Goal: Task Accomplishment & Management: Manage account settings

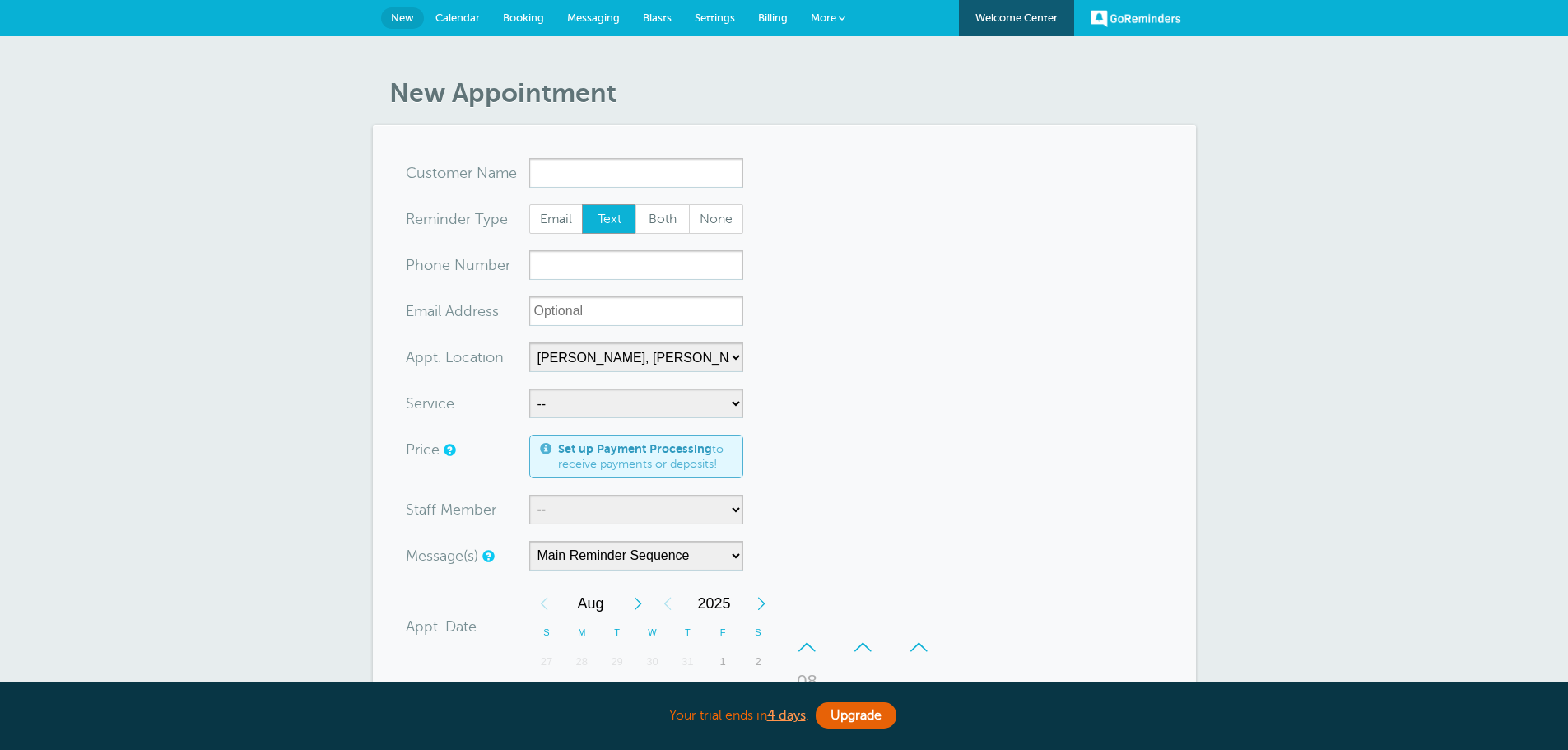
select select "24510"
click at [1015, 16] on link "Welcome Center" at bounding box center [1017, 18] width 115 height 36
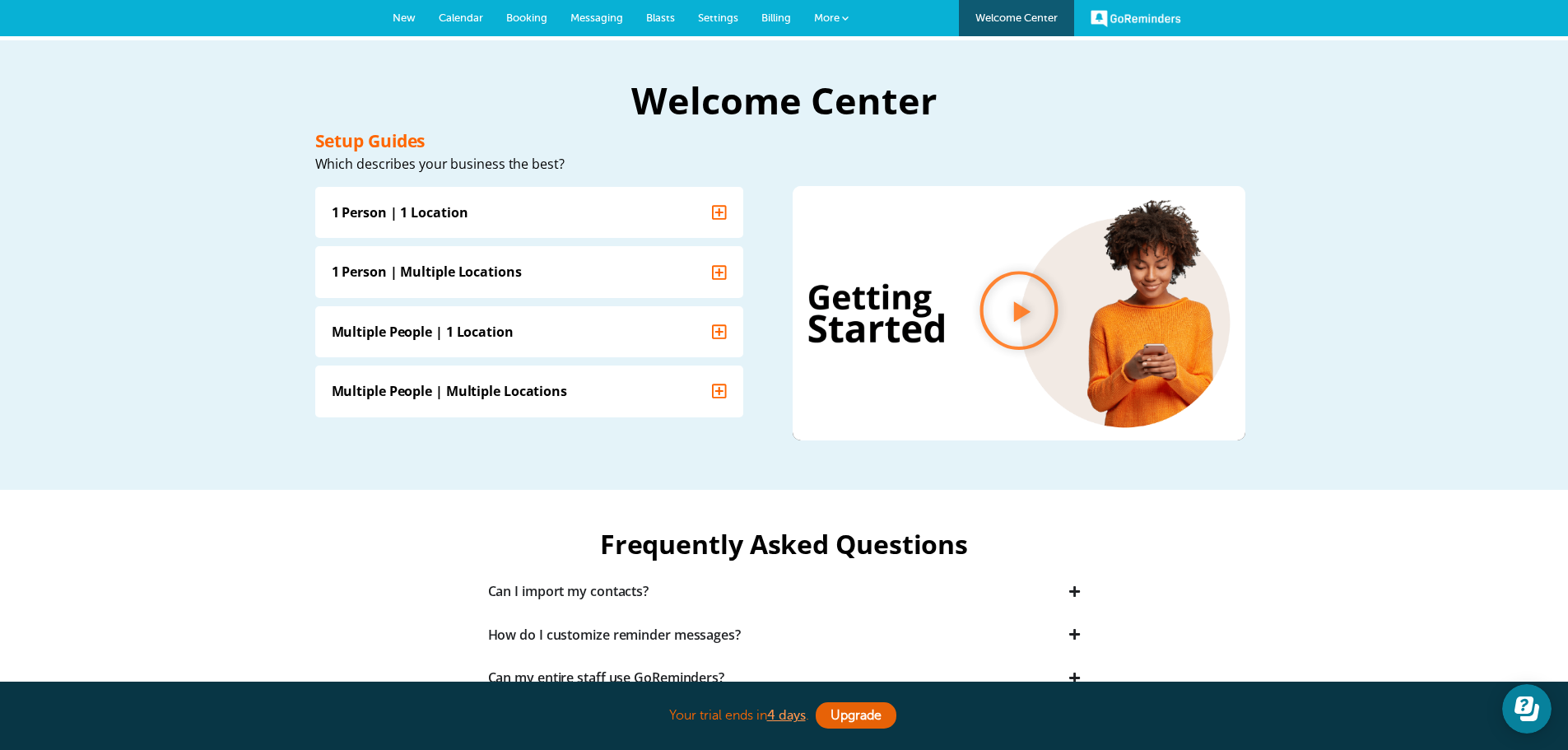
click at [458, 18] on span "Calendar" at bounding box center [461, 18] width 45 height 13
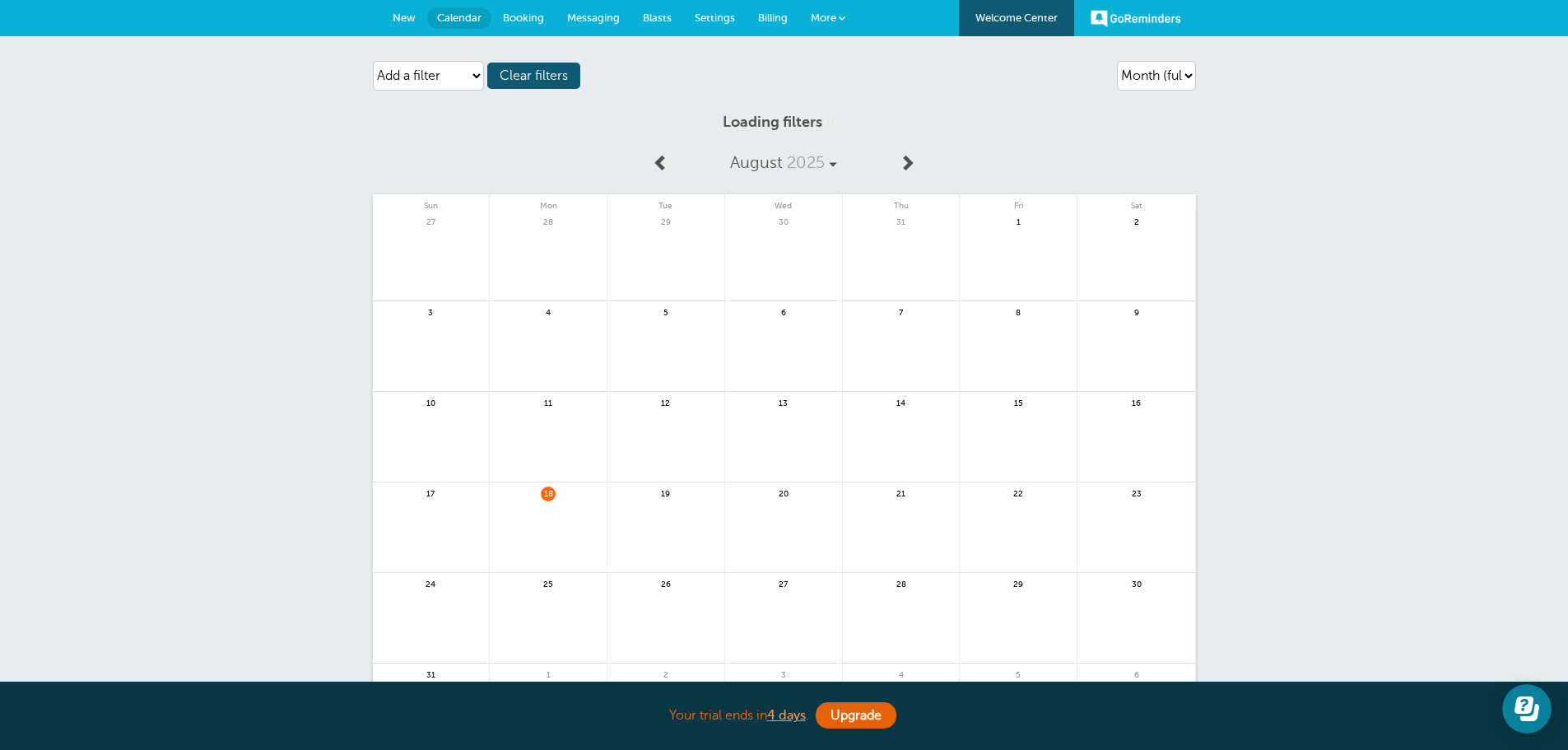
click at [397, 16] on span "New" at bounding box center [404, 18] width 23 height 13
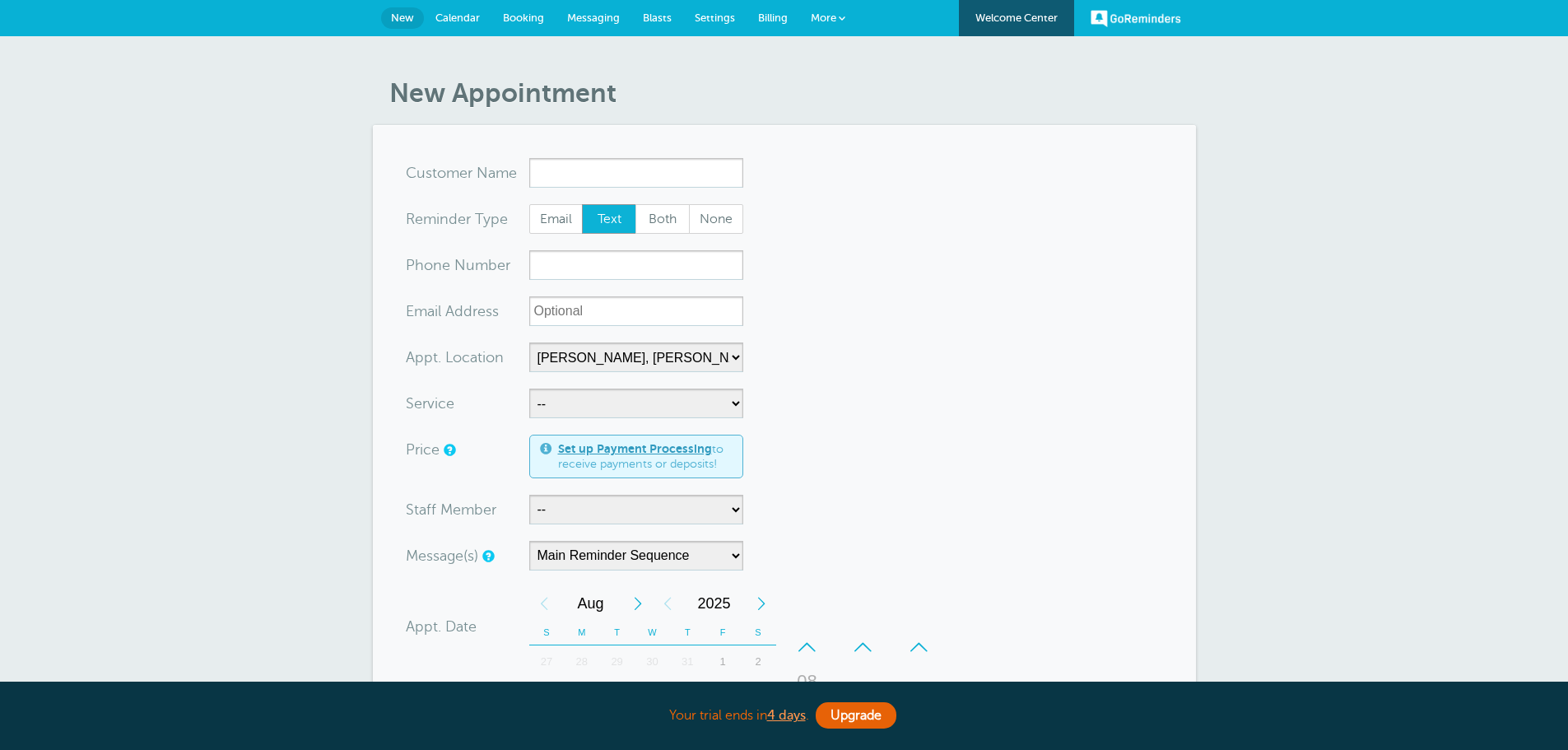
select select "24510"
click at [446, 16] on span "Calendar" at bounding box center [458, 18] width 45 height 13
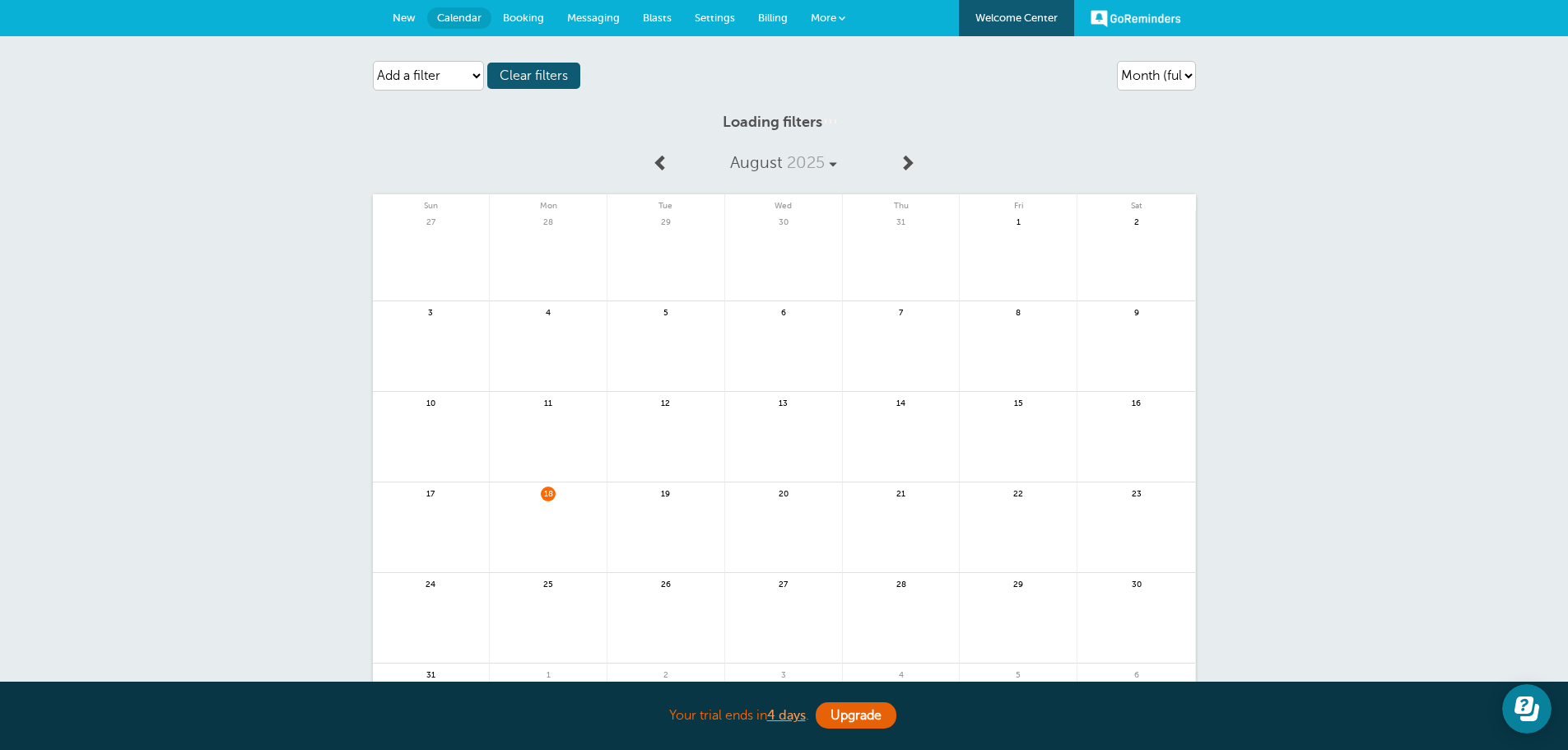
click at [549, 495] on span "18" at bounding box center [548, 492] width 15 height 13
click at [545, 514] on link at bounding box center [548, 537] width 117 height 72
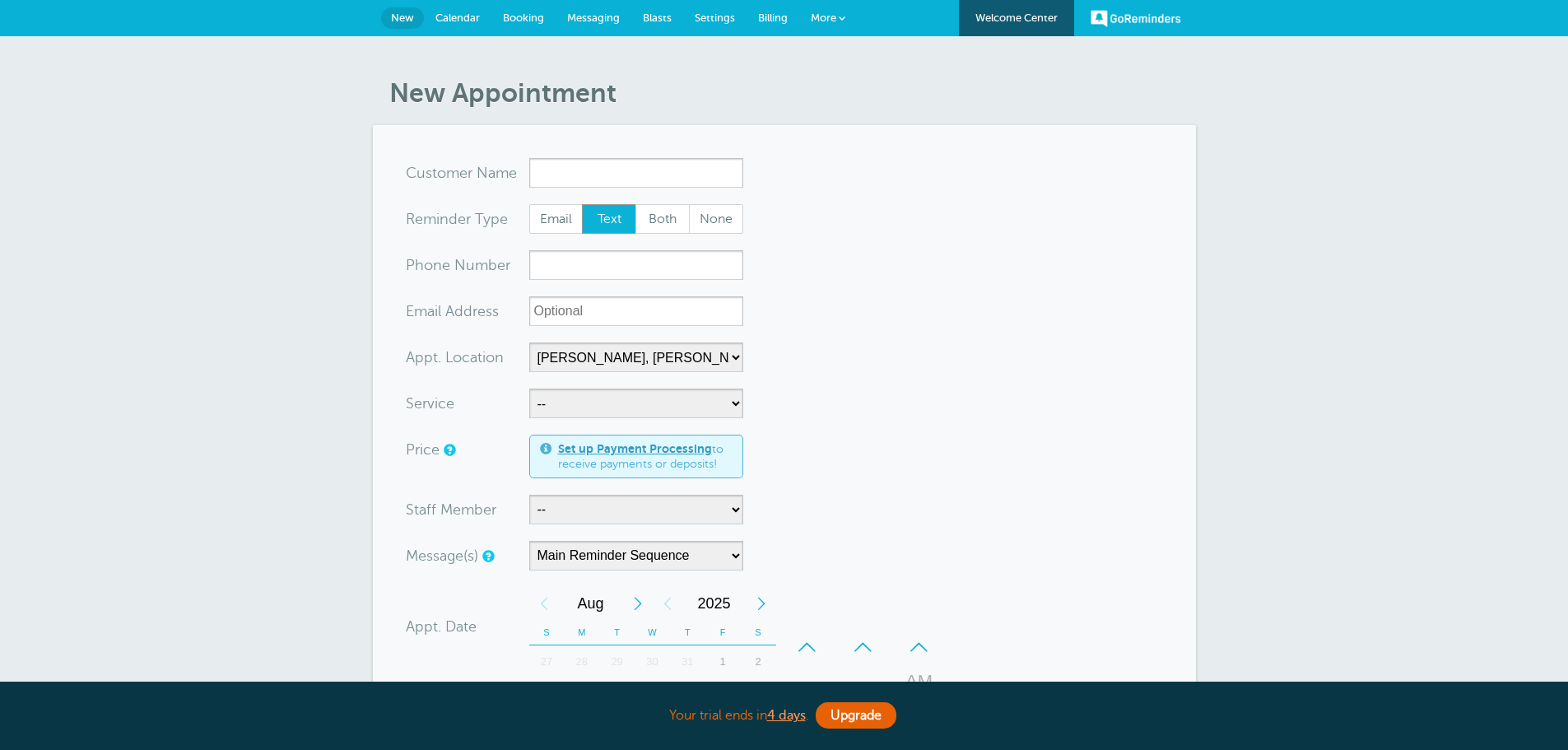
select select "24510"
click at [231, 286] on div "New Appointment You are creating a new customer. To use an existing customer se…" at bounding box center [784, 630] width 1568 height 1188
click at [442, 12] on span "Calendar" at bounding box center [458, 18] width 45 height 13
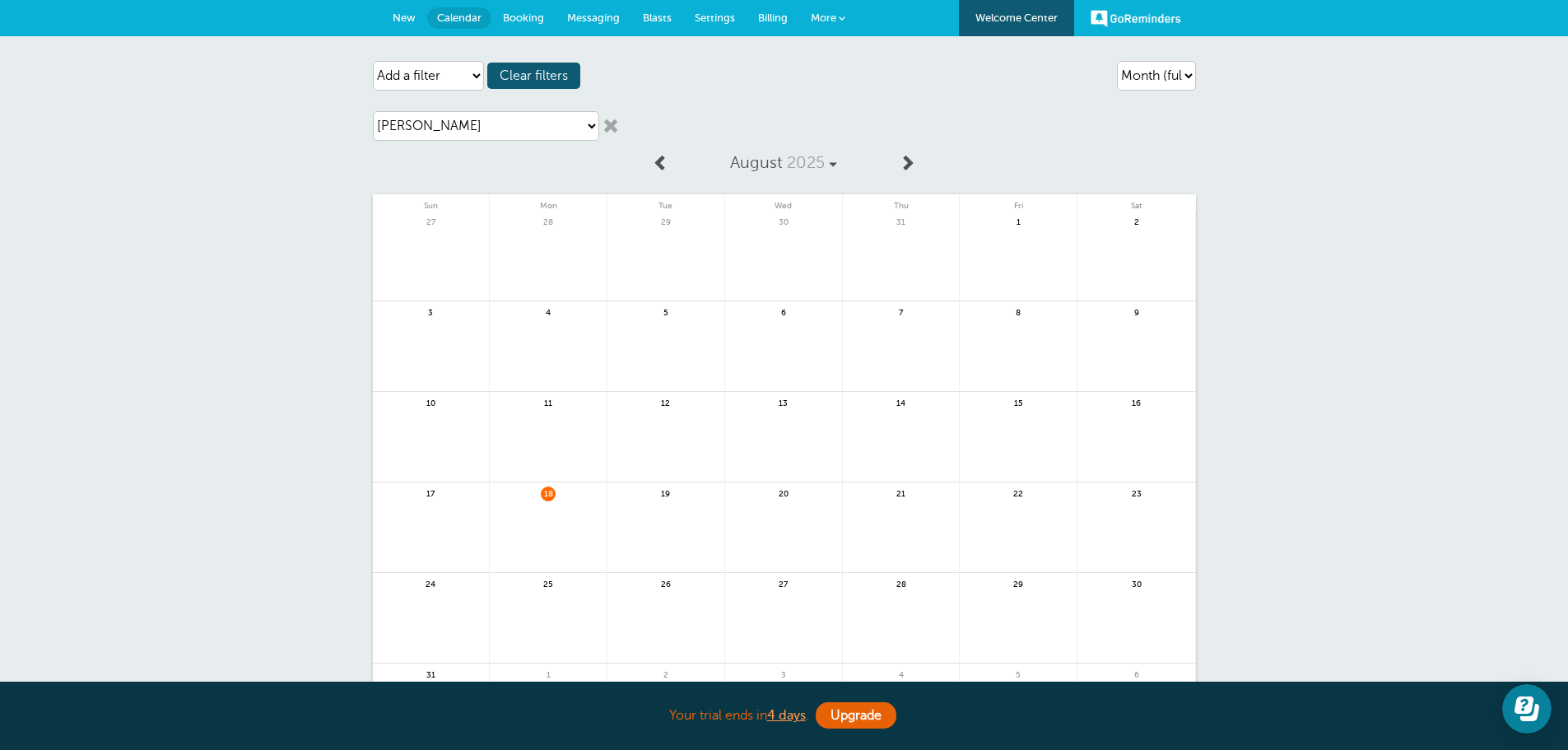
click at [525, 12] on span "Booking" at bounding box center [524, 18] width 41 height 13
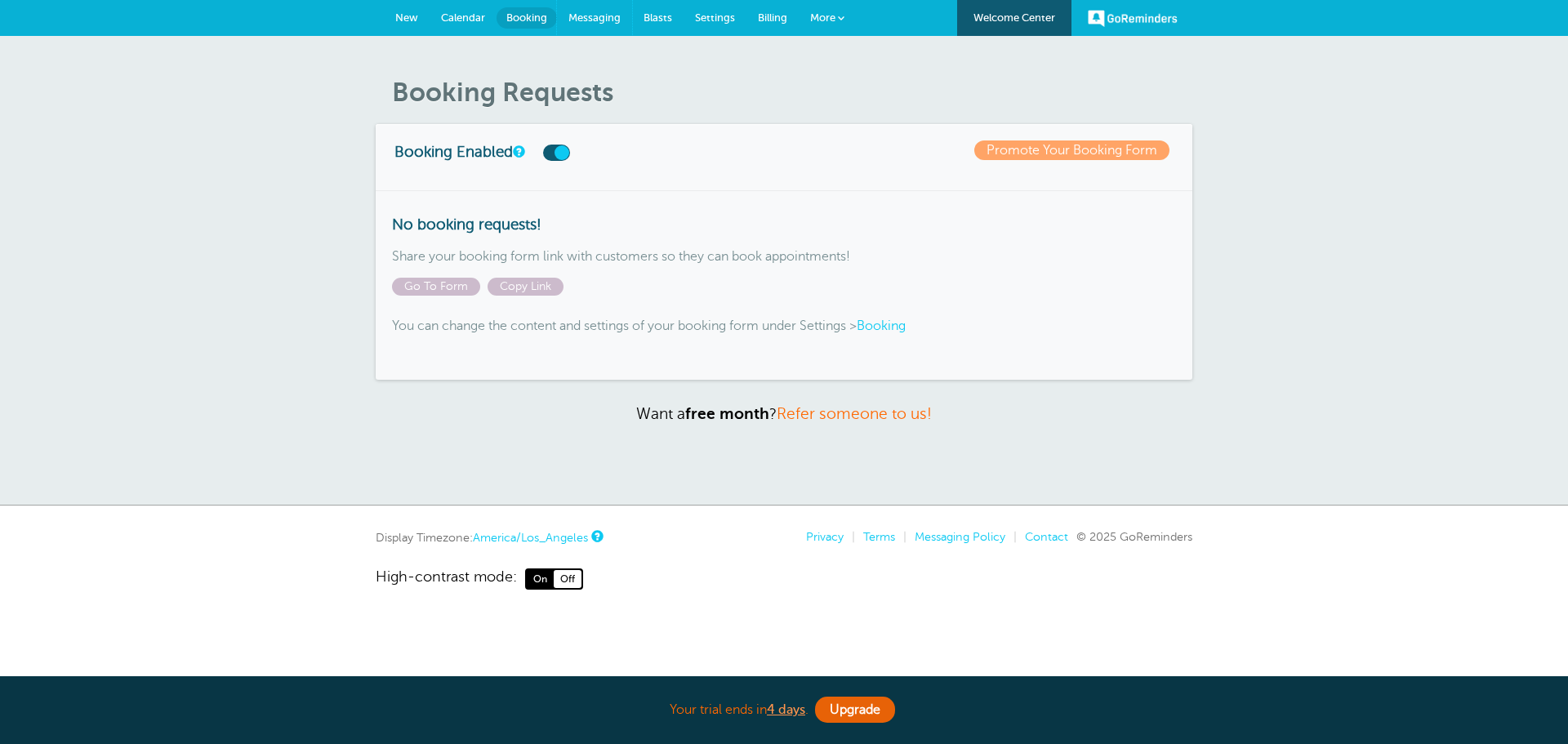
click at [591, 18] on span "Messaging" at bounding box center [594, 18] width 52 height 13
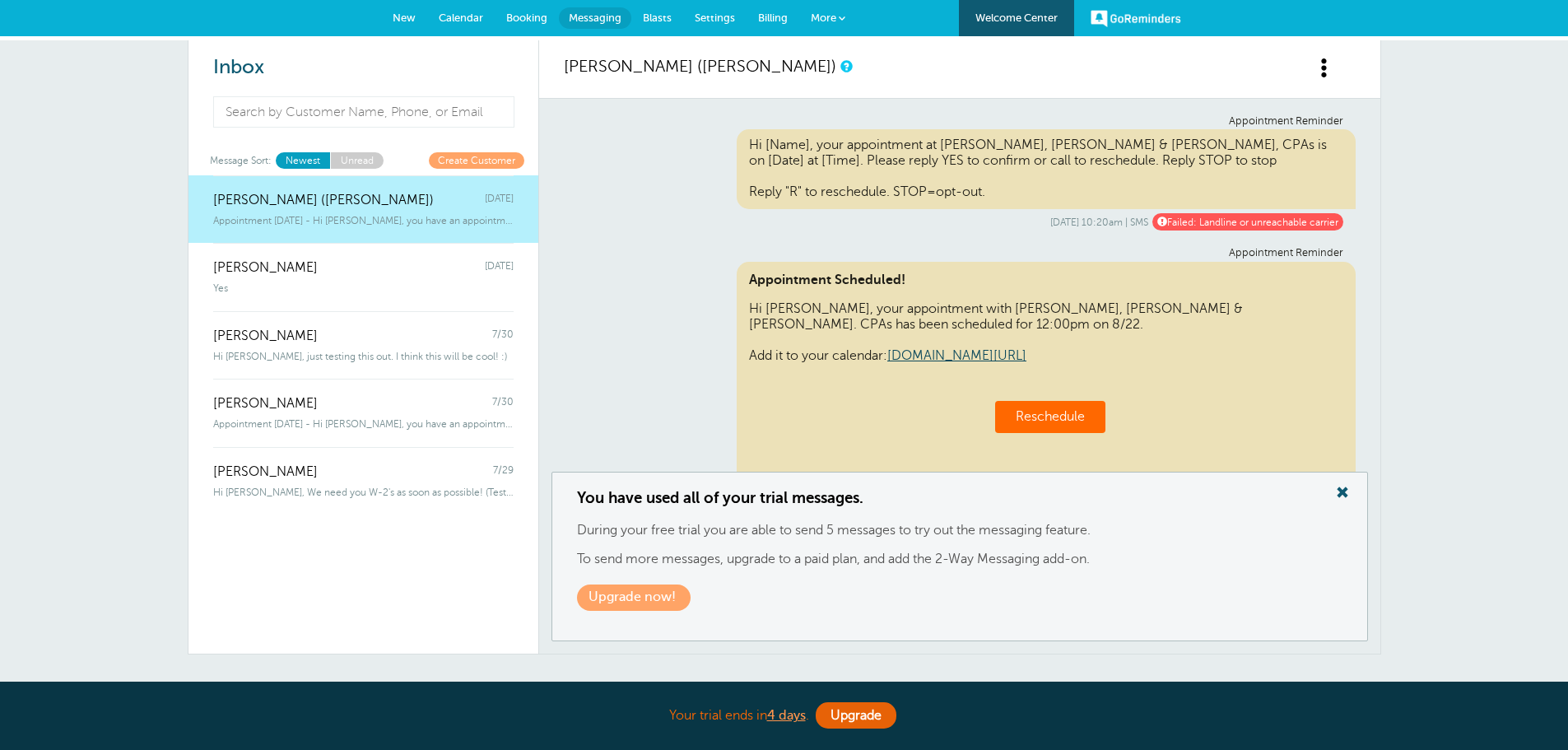
click at [659, 16] on span "Blasts" at bounding box center [657, 18] width 29 height 13
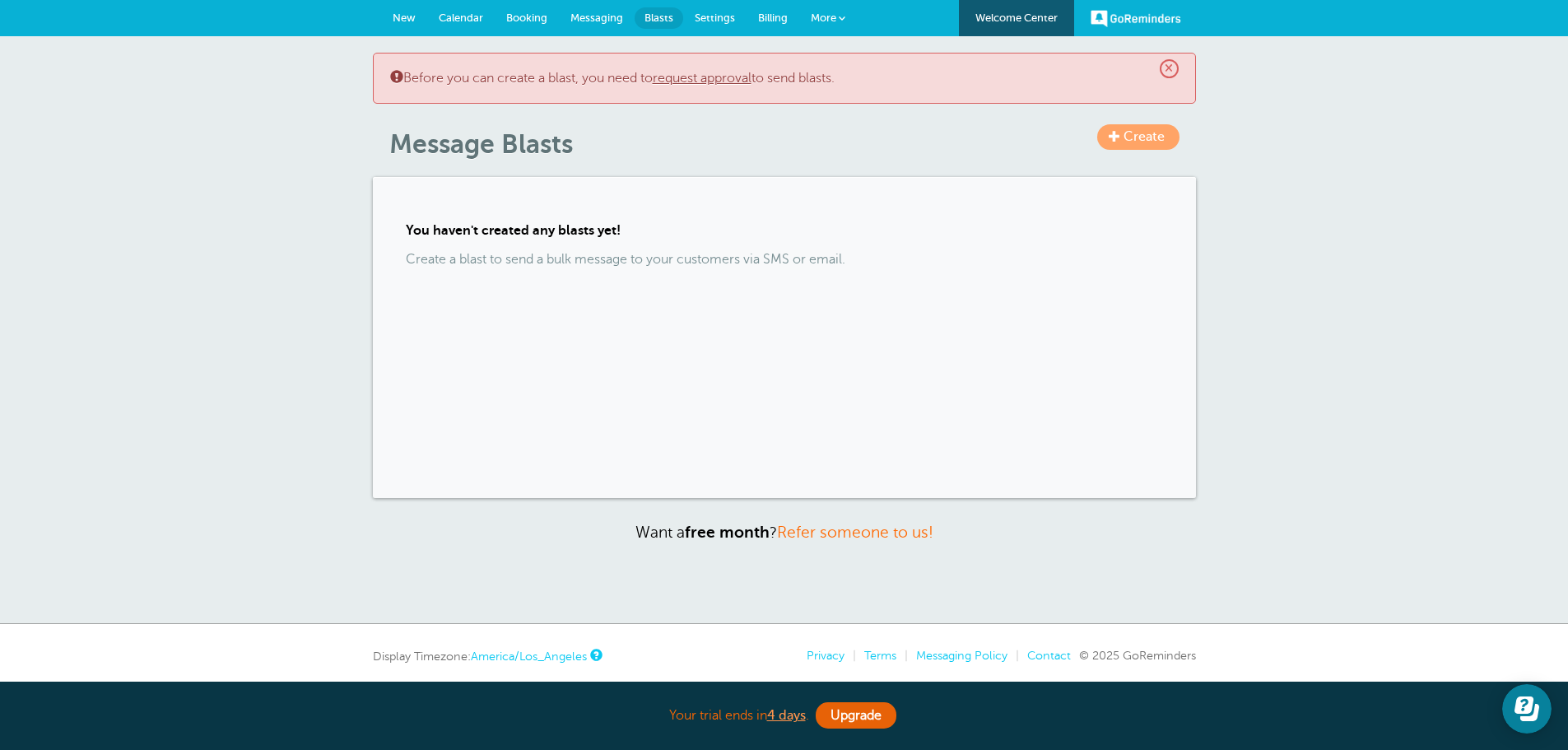
click at [709, 14] on span "Settings" at bounding box center [715, 18] width 41 height 13
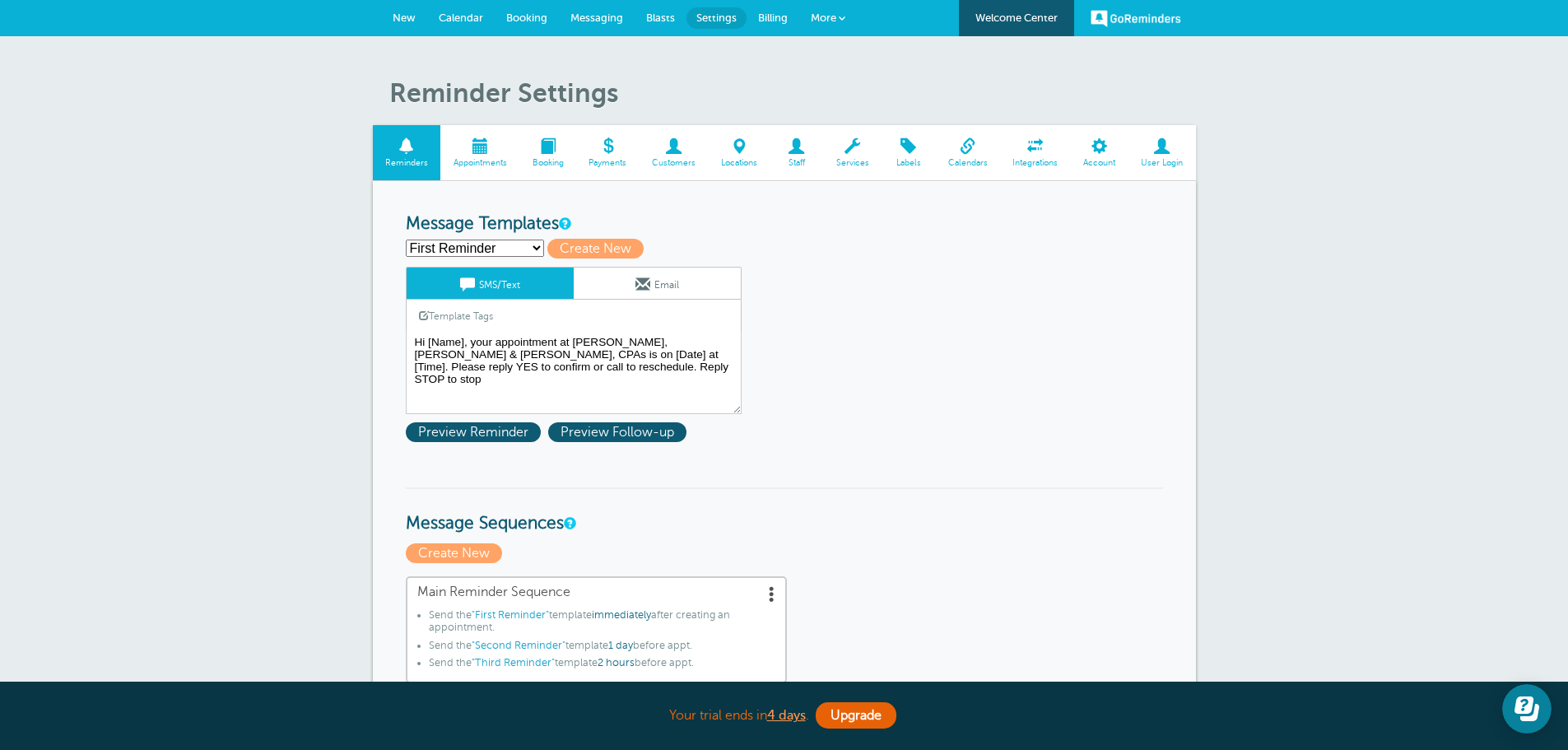
click at [1136, 14] on link "GoReminders" at bounding box center [1136, 18] width 90 height 36
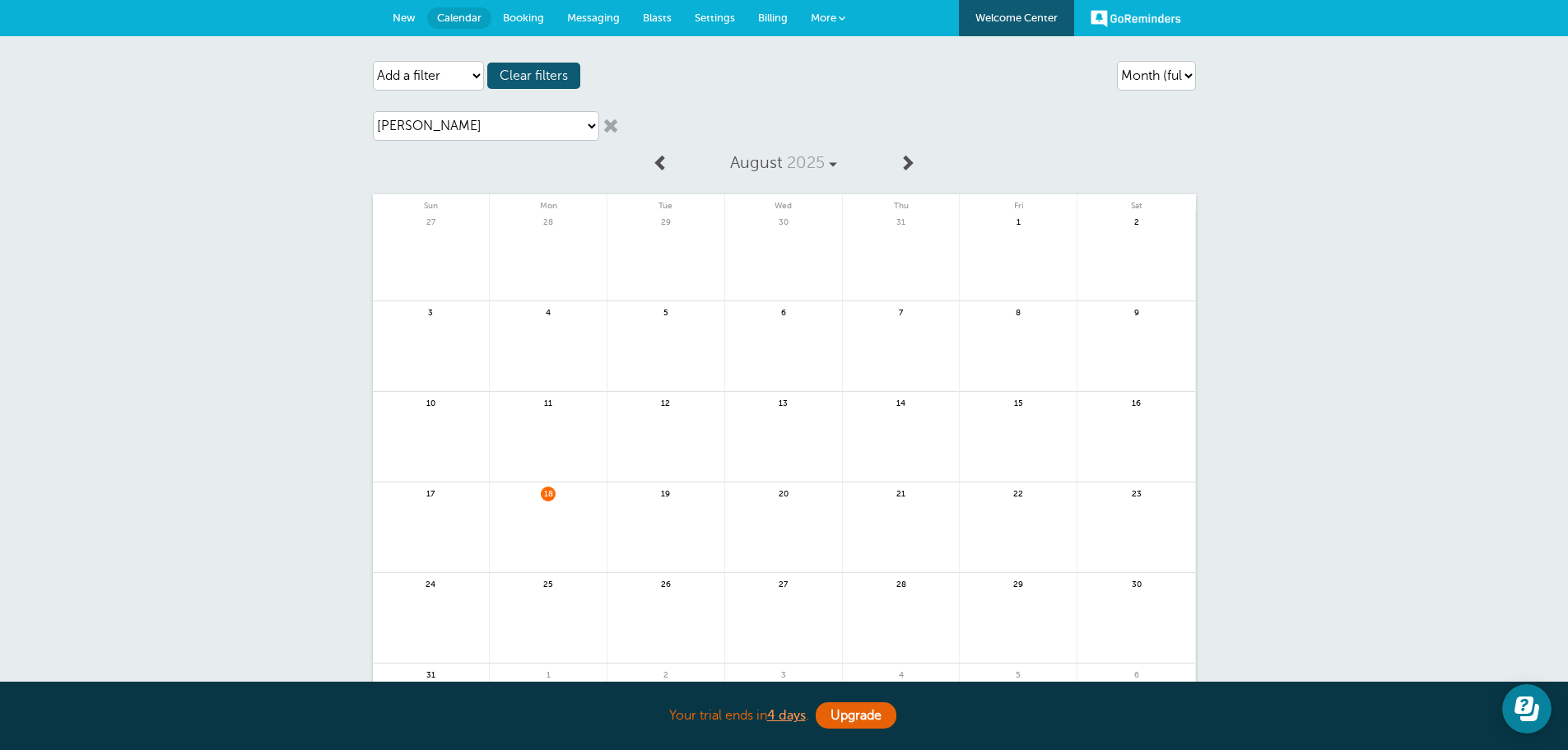
click at [326, 368] on div "Loading filters Agenda Day Week Month (full view) Month (condensed) Add a filte…" at bounding box center [784, 458] width 1568 height 844
click at [1148, 16] on link "GoReminders" at bounding box center [1136, 18] width 90 height 36
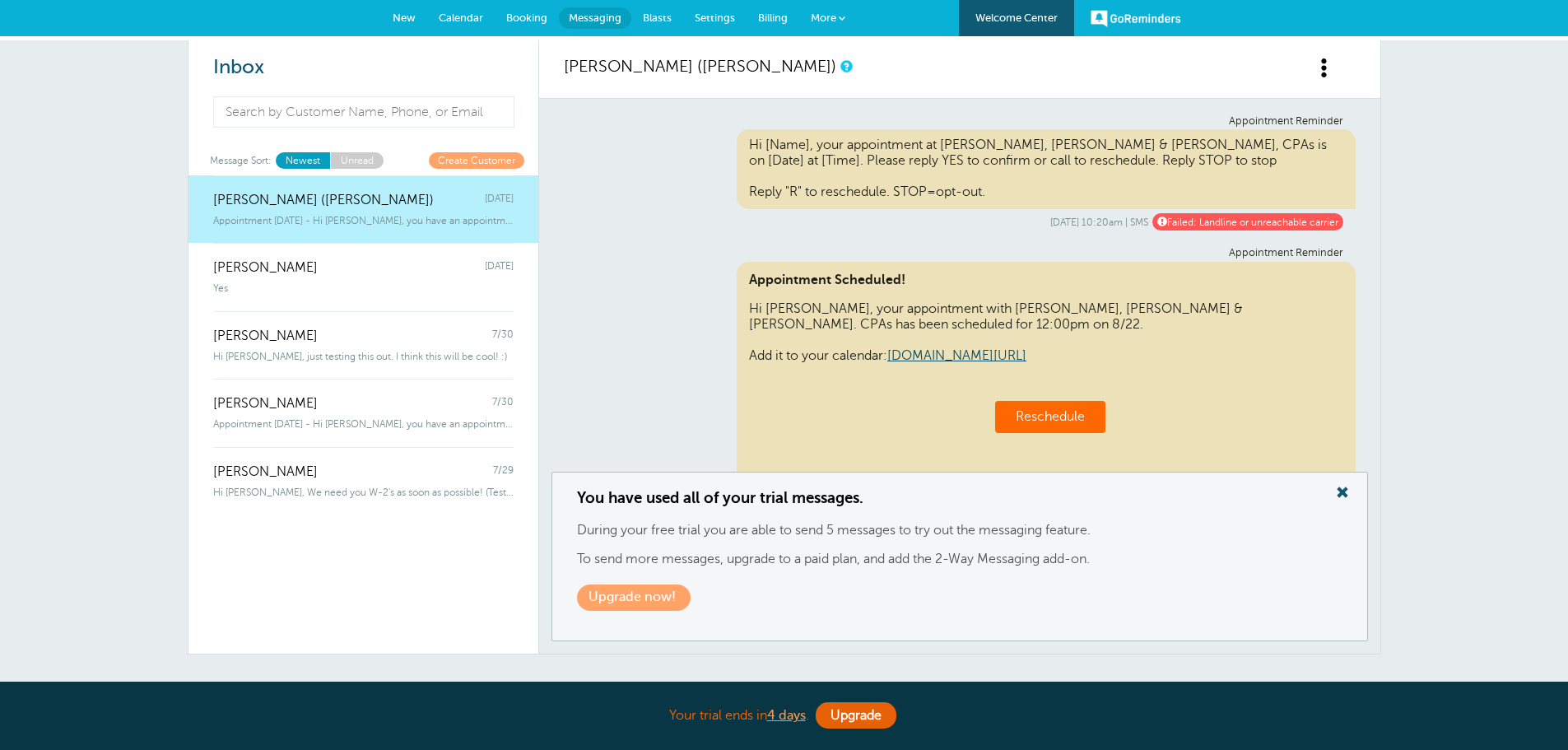
scroll to position [842, 0]
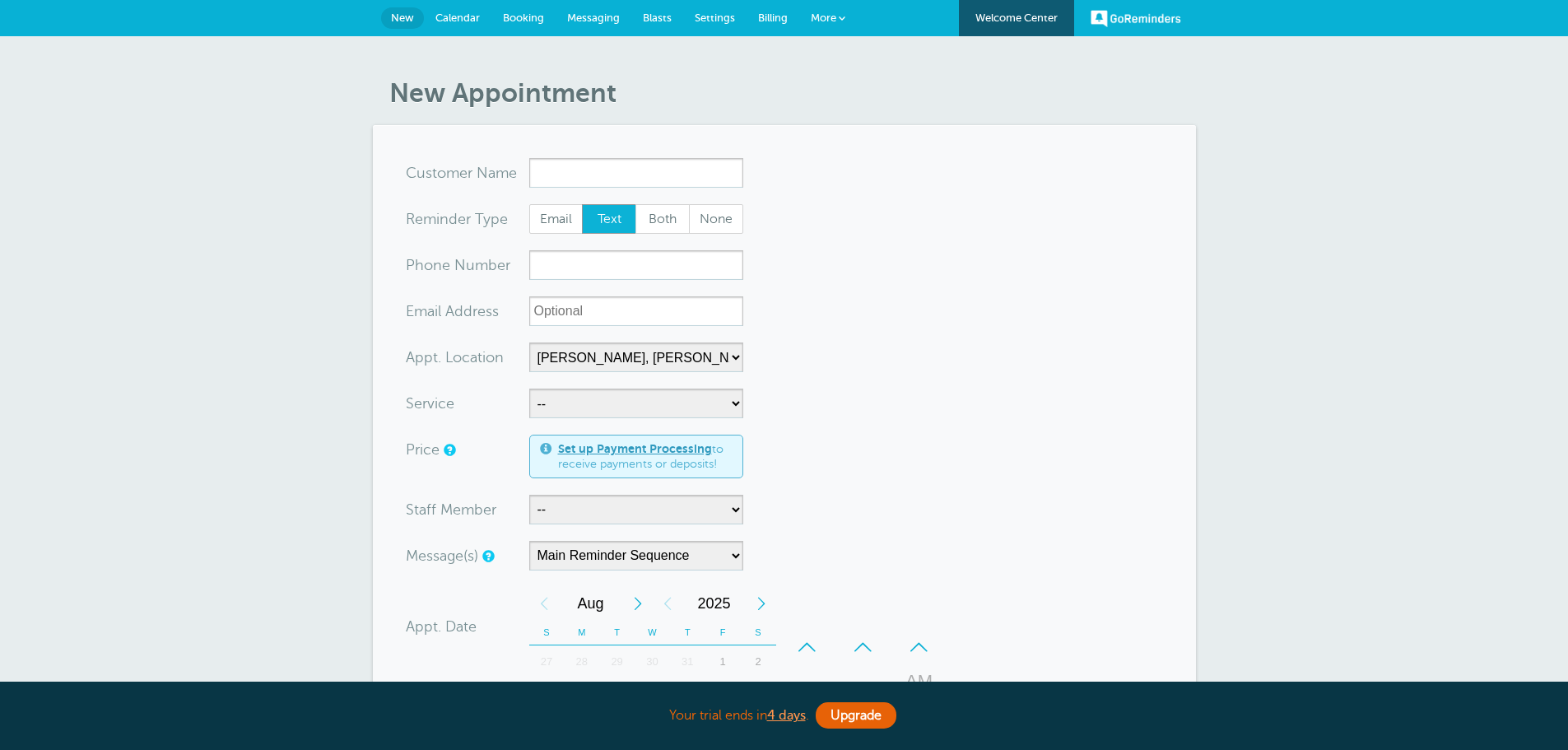
select select "24510"
click at [105, 253] on div "New Appointment You are creating a new customer. To use an existing customer se…" at bounding box center [784, 630] width 1568 height 1188
select select "24510"
click at [443, 17] on span "Calendar" at bounding box center [458, 18] width 45 height 13
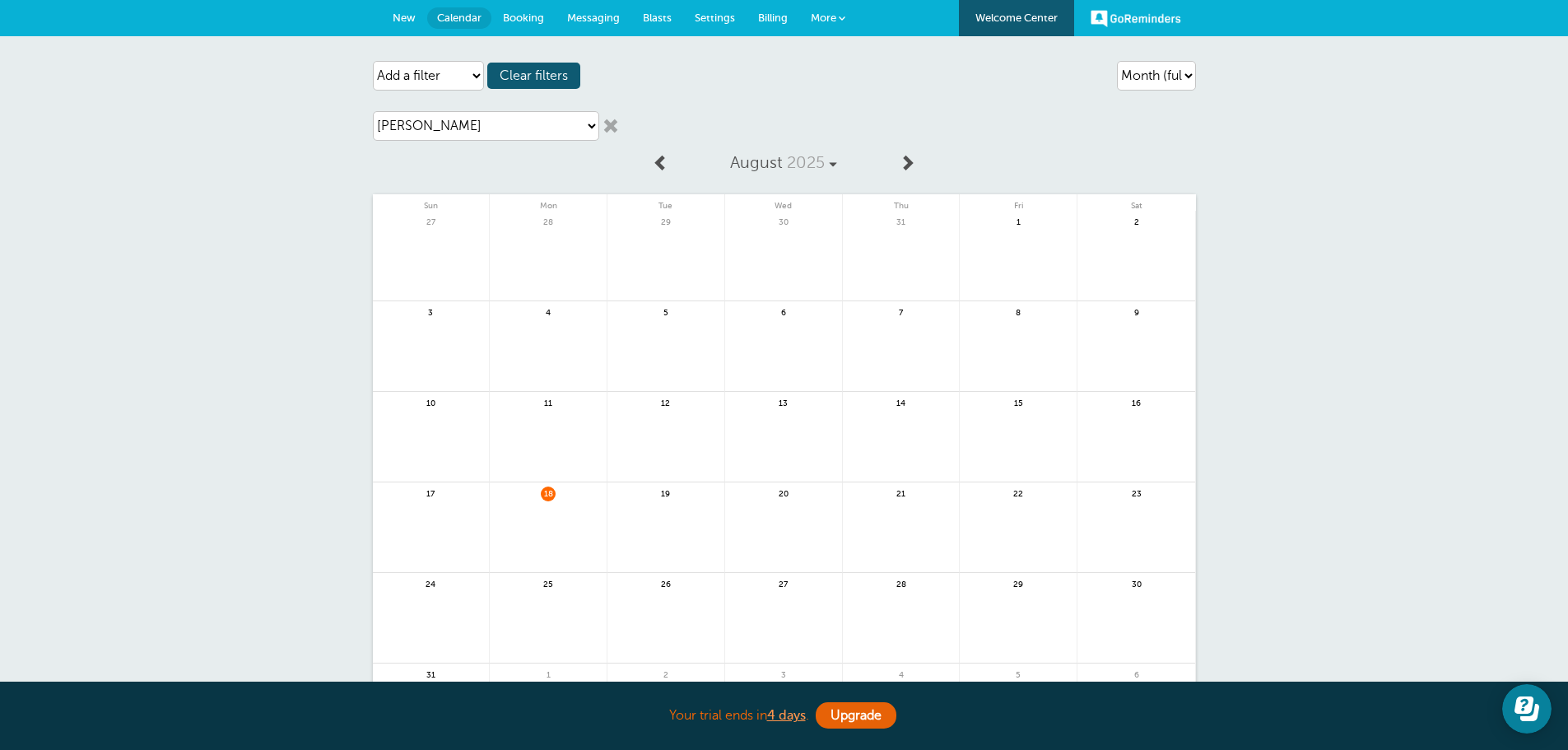
click at [531, 18] on span "Booking" at bounding box center [524, 18] width 41 height 13
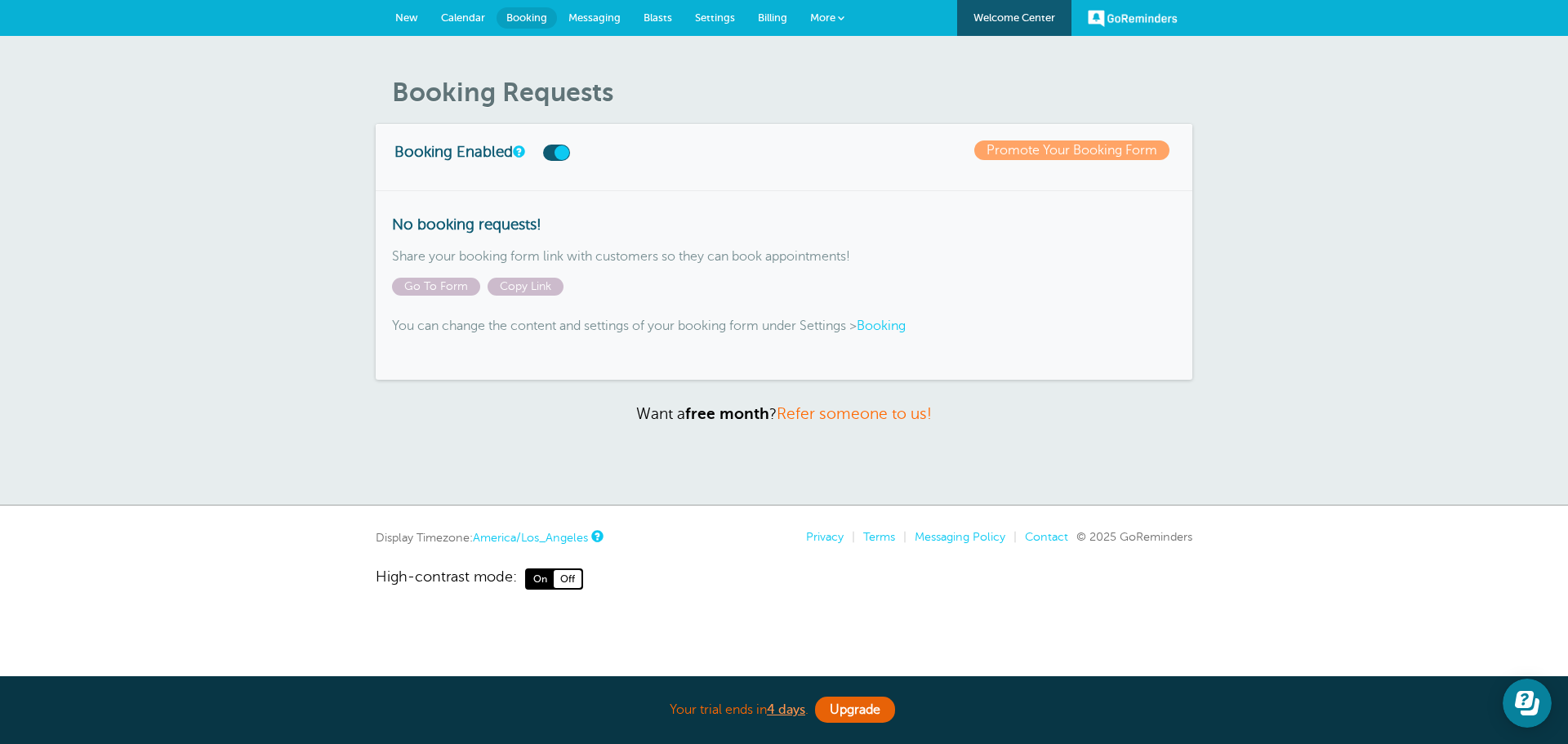
click at [655, 18] on span "Blasts" at bounding box center [658, 18] width 28 height 13
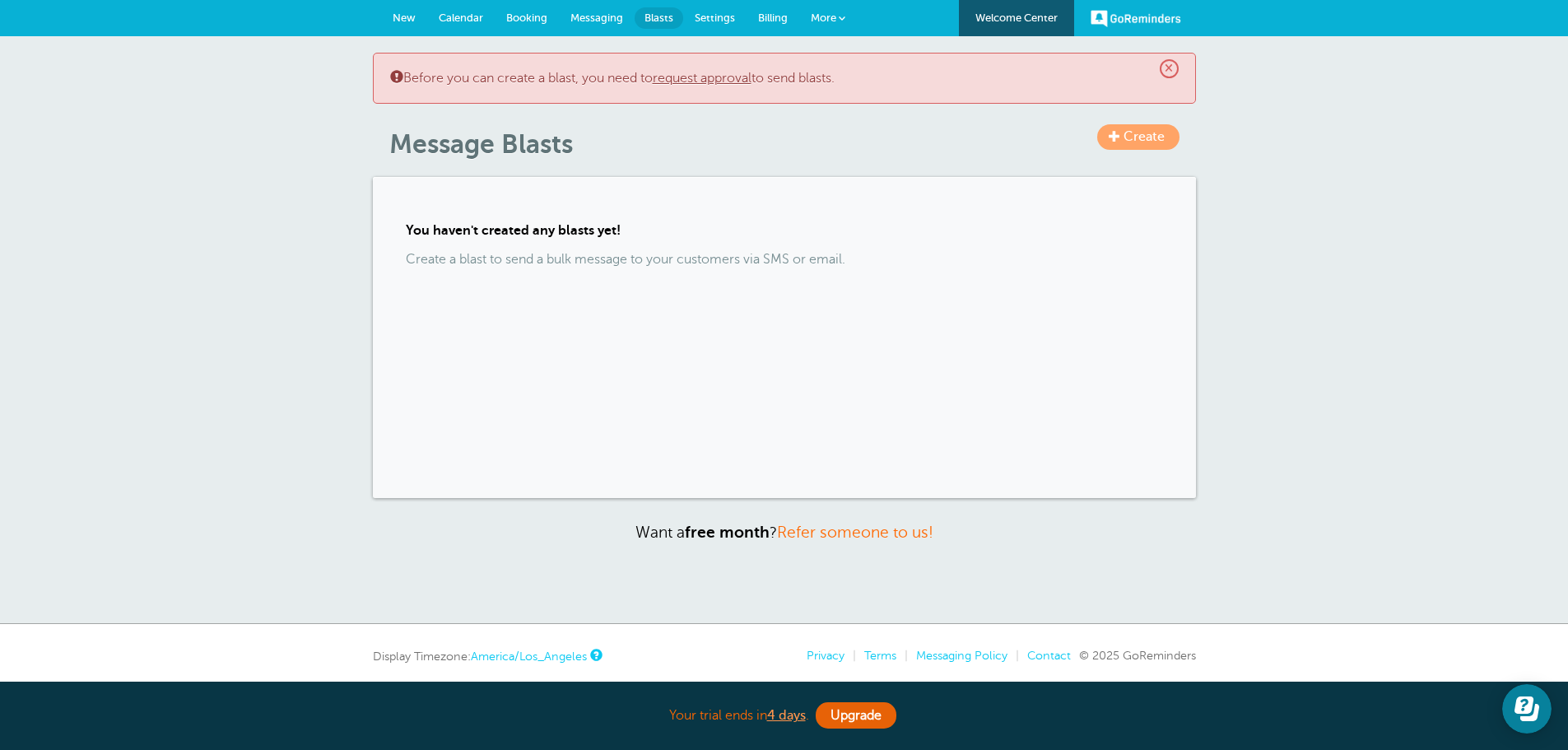
click at [708, 18] on span "Settings" at bounding box center [715, 18] width 41 height 13
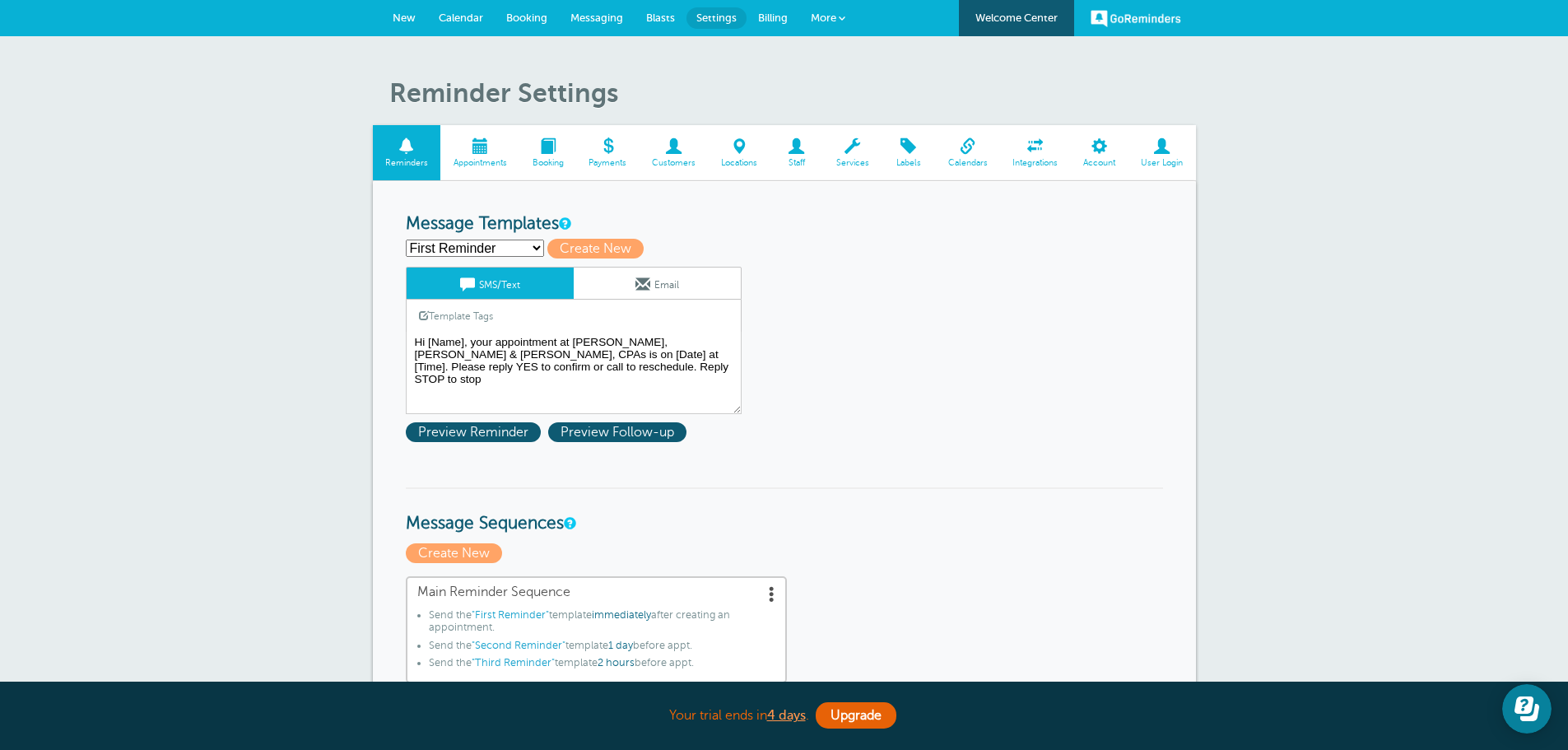
click at [537, 248] on select "First Reminder Second Reminder Test Reminder from Bruce Third Reminder Create n…" at bounding box center [475, 248] width 138 height 17
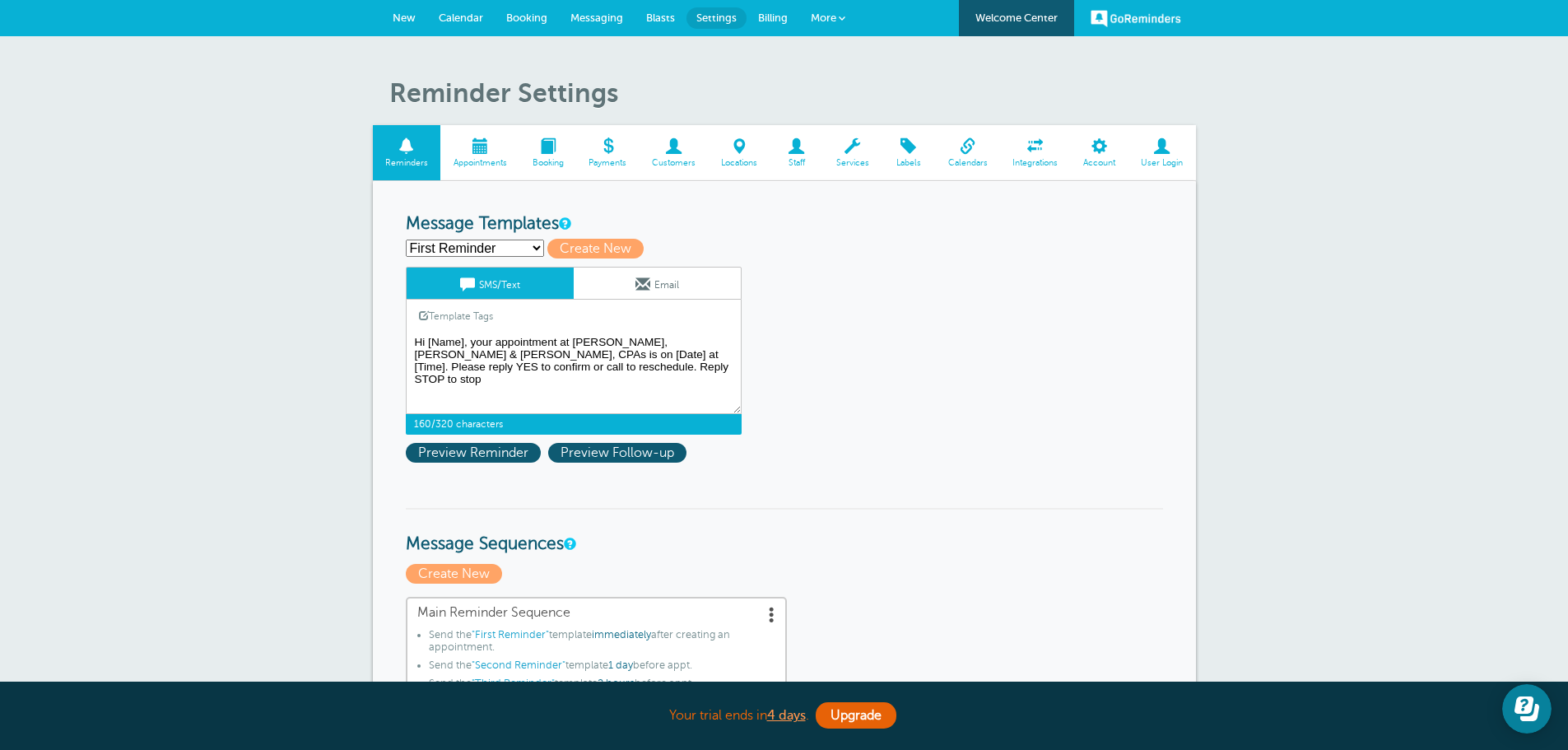
click at [459, 339] on textarea "Hi [Name], your appointment at Griffiths, Dreher & Evans, PS, CPAs is on [Date]…" at bounding box center [574, 372] width 336 height 82
click at [468, 341] on textarea "Hi [Name], your appointment at Griffiths, Dreher & Evans, PS, CPAs is on [Date]…" at bounding box center [574, 372] width 336 height 82
click at [720, 16] on span "Settings" at bounding box center [717, 18] width 41 height 13
